Goal: Obtain resource: Download file/media

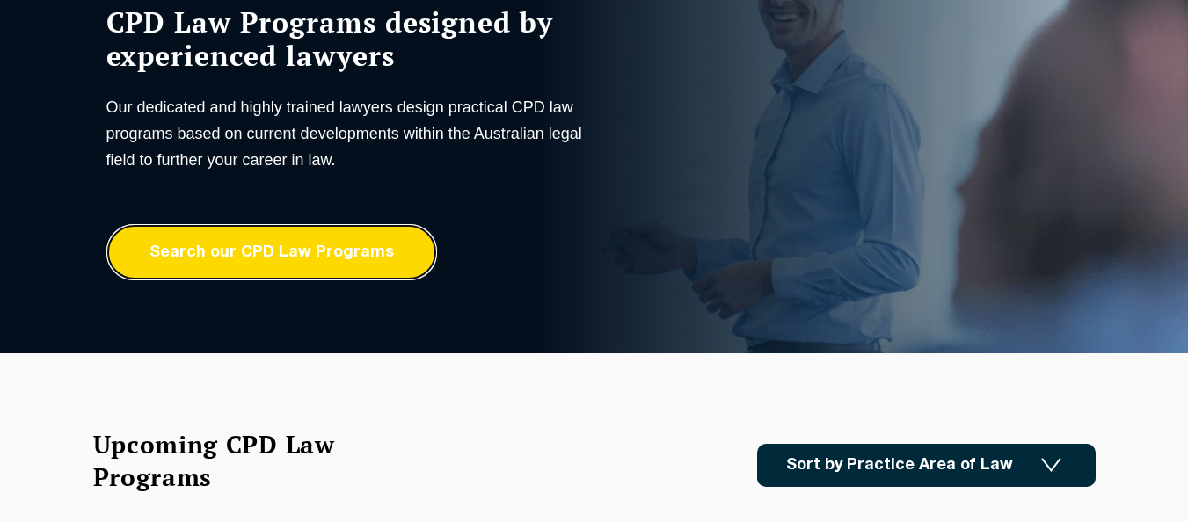
click at [361, 266] on link "Search our CPD Law Programs" at bounding box center [271, 252] width 331 height 56
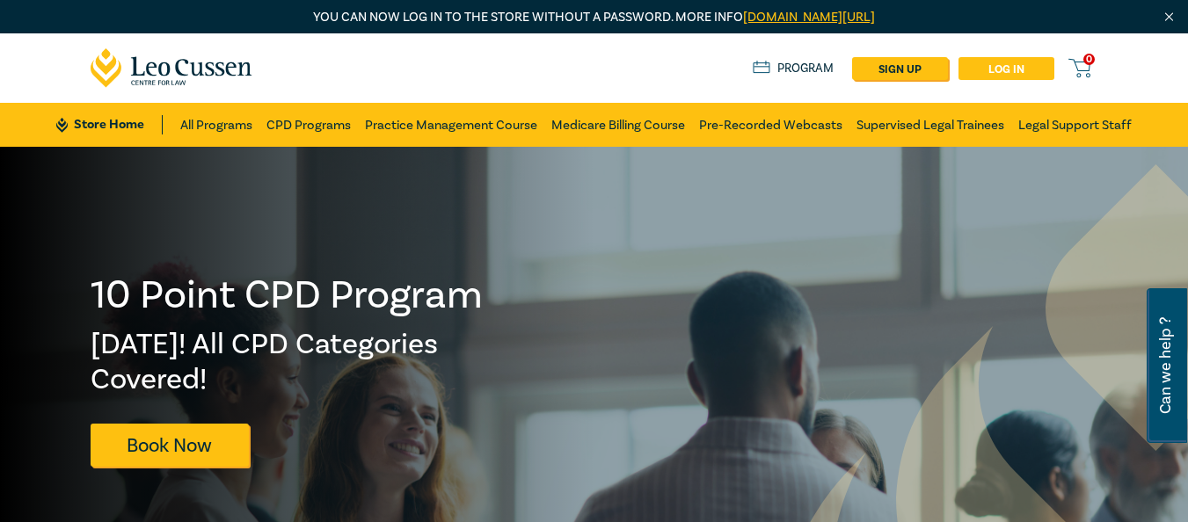
click at [986, 64] on link "Log in" at bounding box center [1006, 68] width 96 height 23
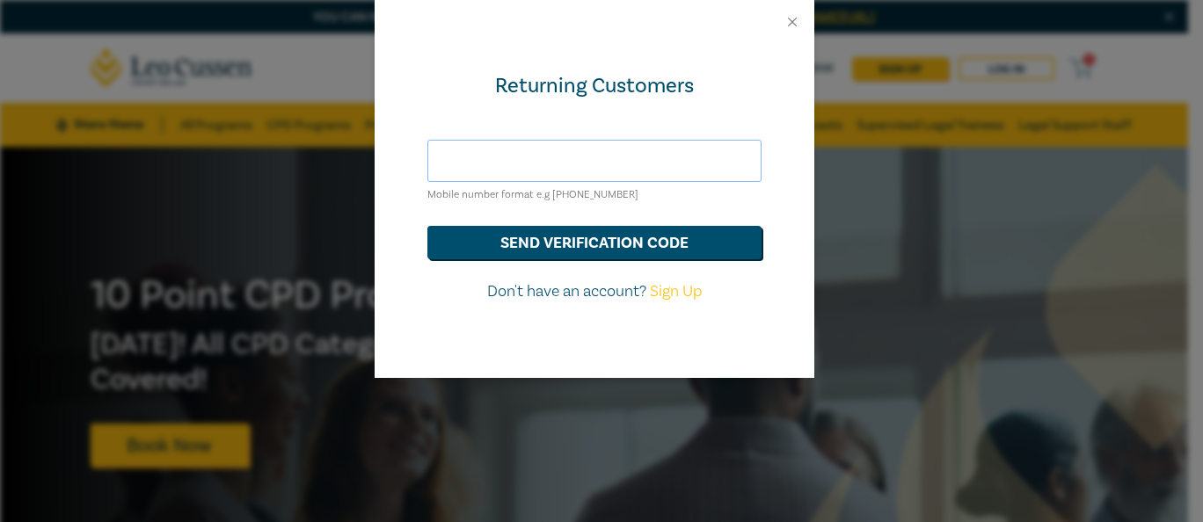
click at [548, 160] on input "text" at bounding box center [594, 161] width 334 height 42
type input "[PERSON_NAME][EMAIL_ADDRESS][DOMAIN_NAME]"
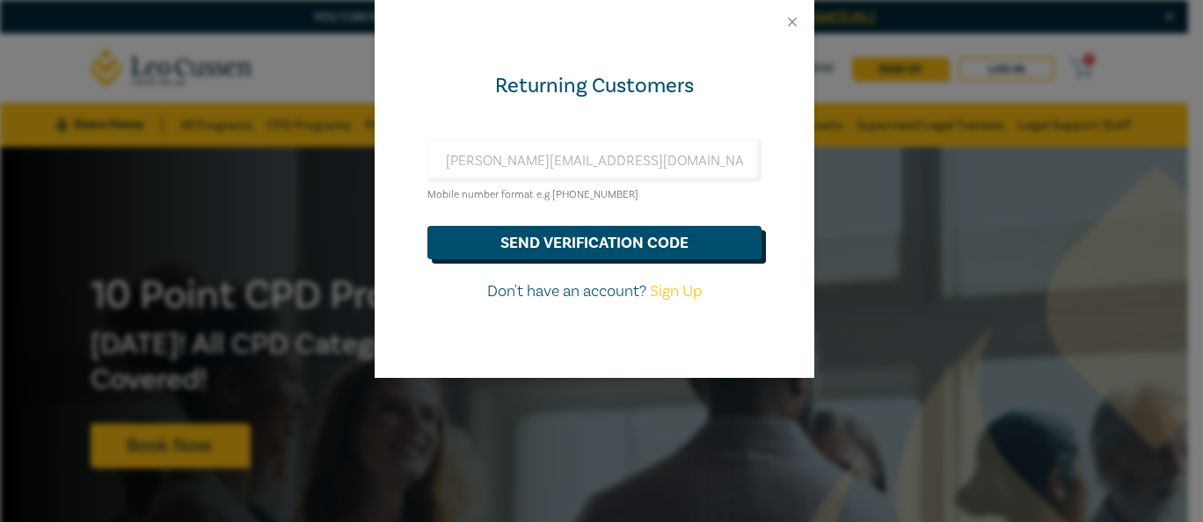
click at [548, 242] on button "send verification code" at bounding box center [594, 242] width 334 height 33
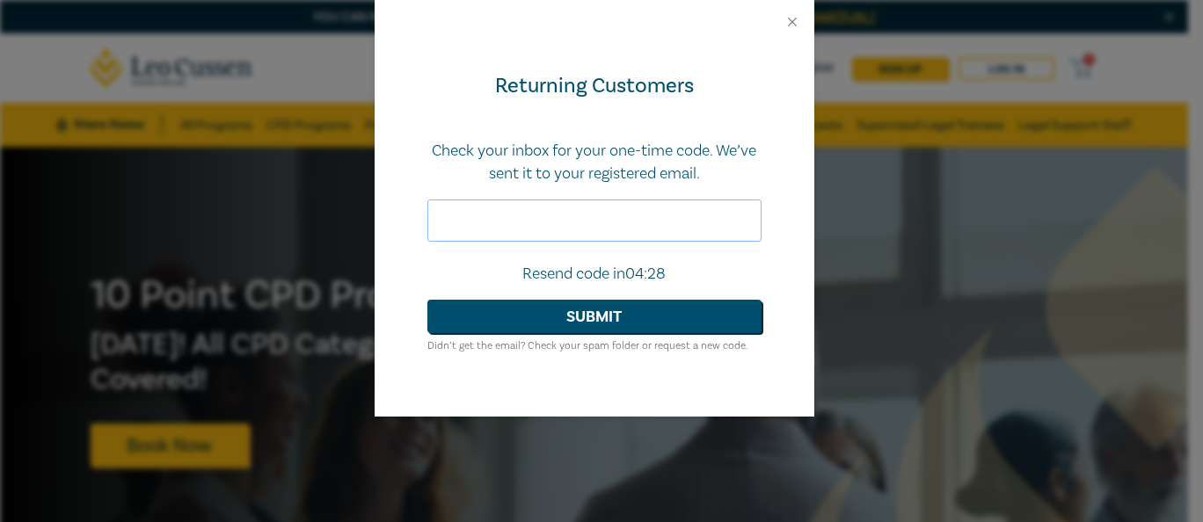
click at [571, 212] on input "text" at bounding box center [594, 221] width 334 height 42
click at [504, 220] on input "text" at bounding box center [594, 221] width 334 height 42
click at [456, 215] on input "text" at bounding box center [594, 221] width 334 height 42
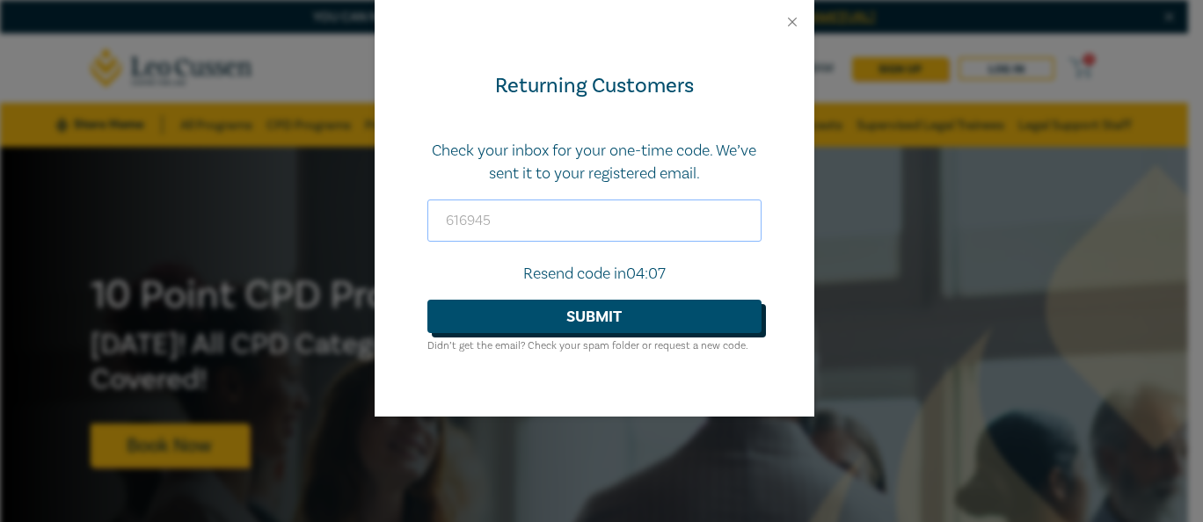
type input "616945"
click at [571, 317] on button "Submit" at bounding box center [594, 316] width 334 height 33
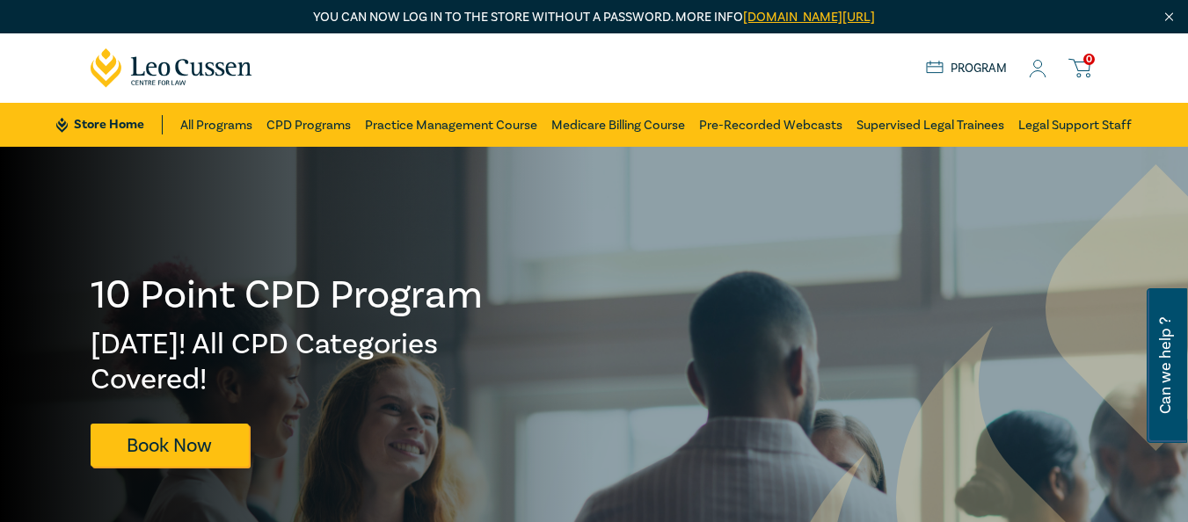
click at [1037, 68] on circle at bounding box center [1038, 65] width 8 height 8
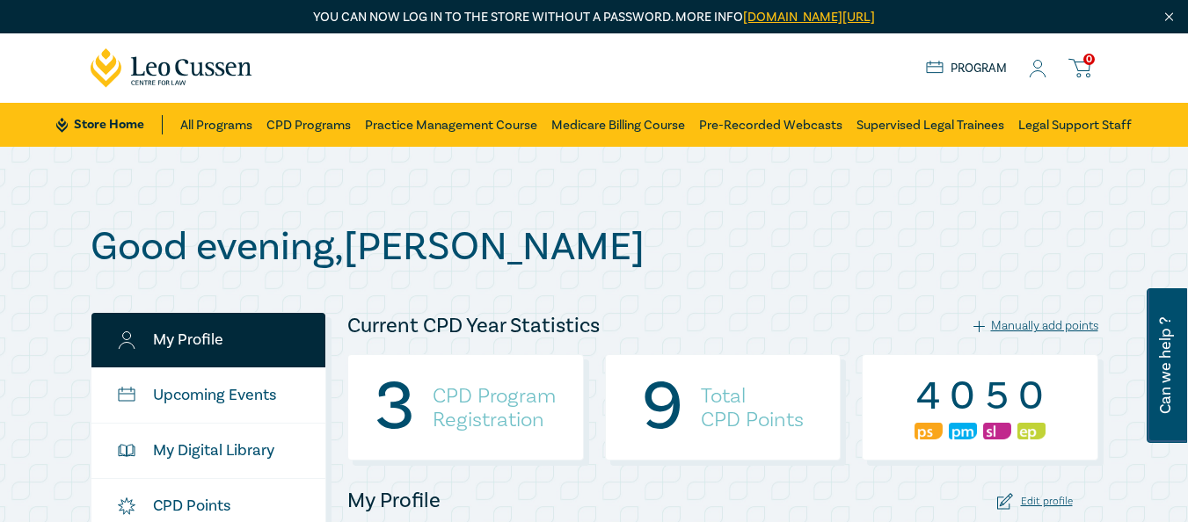
scroll to position [302, 0]
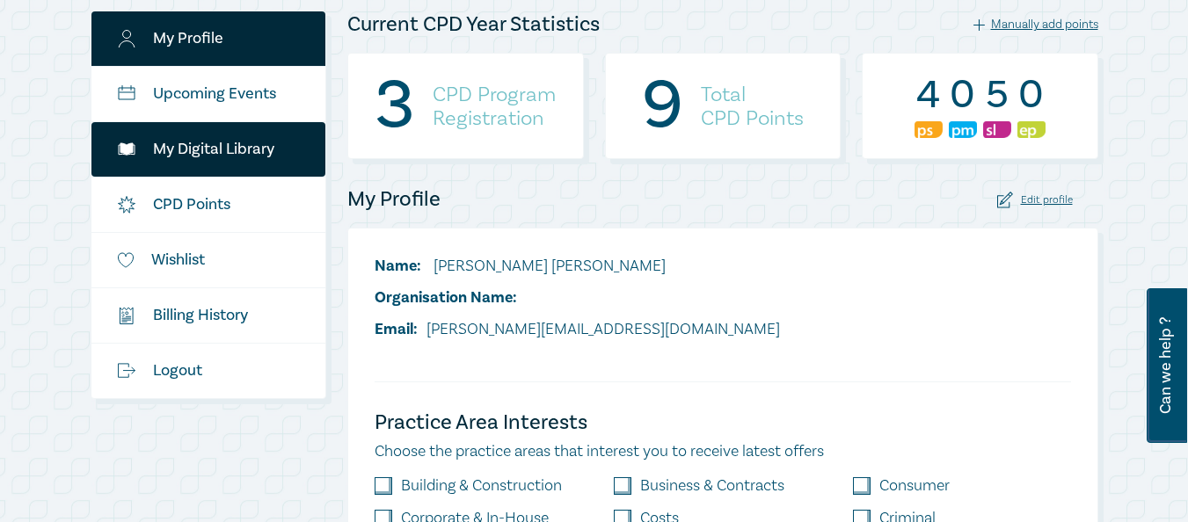
click at [215, 145] on link "My Digital Library" at bounding box center [208, 149] width 235 height 55
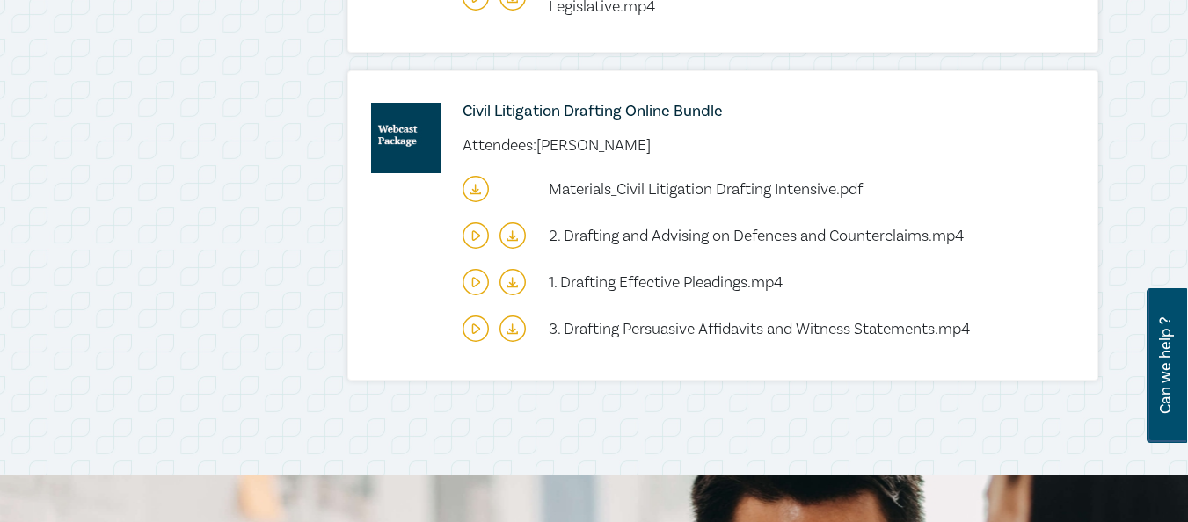
scroll to position [1112, 0]
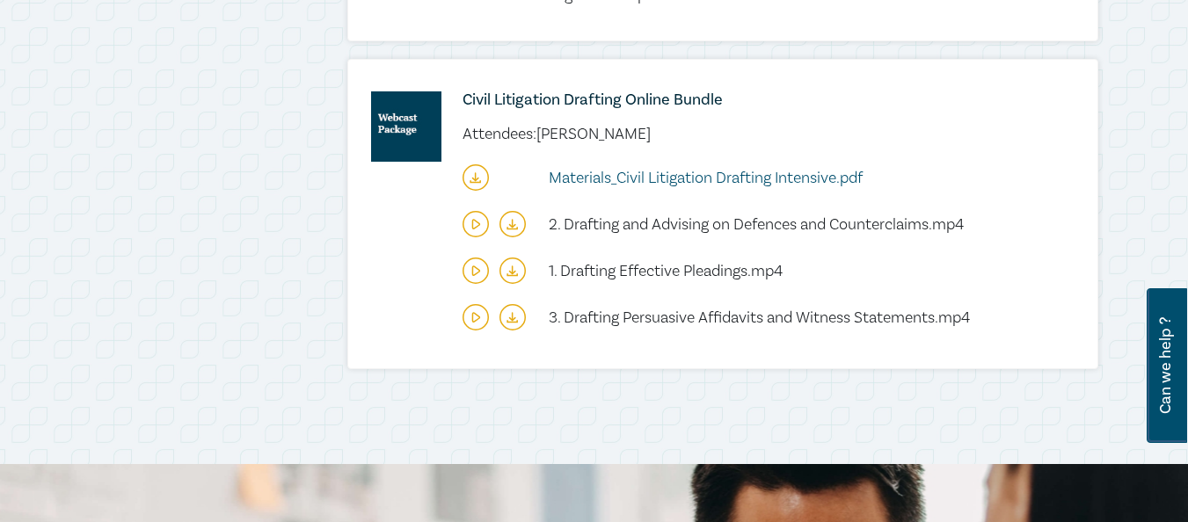
click at [640, 180] on span "Materials_Civil Litigation Drafting Intensive.pdf" at bounding box center [706, 178] width 314 height 20
click at [622, 266] on span "1. Drafting Effective Pleadings.mp4" at bounding box center [666, 271] width 234 height 20
